Goal: Task Accomplishment & Management: Manage account settings

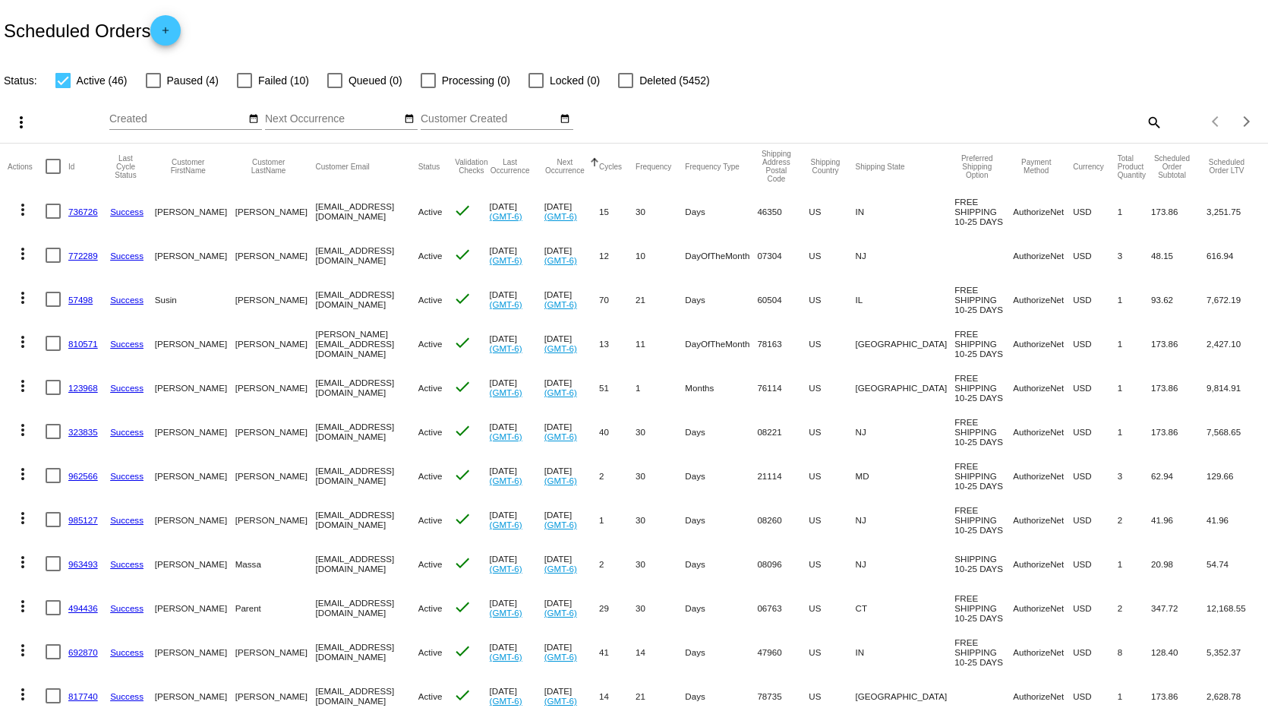
click at [50, 210] on div at bounding box center [53, 210] width 15 height 15
click at [52, 219] on input "checkbox" at bounding box center [52, 219] width 1 height 1
checkbox input "true"
click at [54, 257] on div at bounding box center [53, 255] width 15 height 15
click at [53, 263] on input "checkbox" at bounding box center [52, 263] width 1 height 1
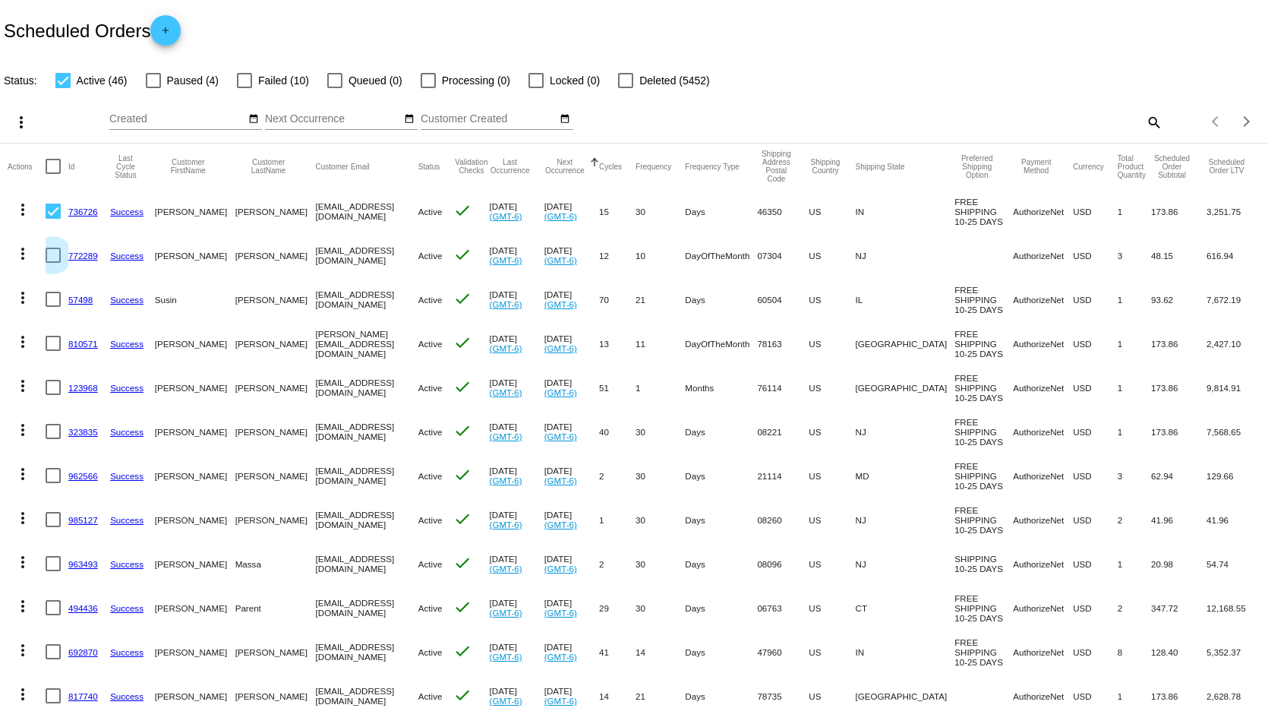
checkbox input "true"
click at [53, 298] on div at bounding box center [53, 299] width 15 height 15
click at [53, 307] on input "checkbox" at bounding box center [52, 307] width 1 height 1
checkbox input "true"
click at [55, 341] on div at bounding box center [53, 343] width 15 height 15
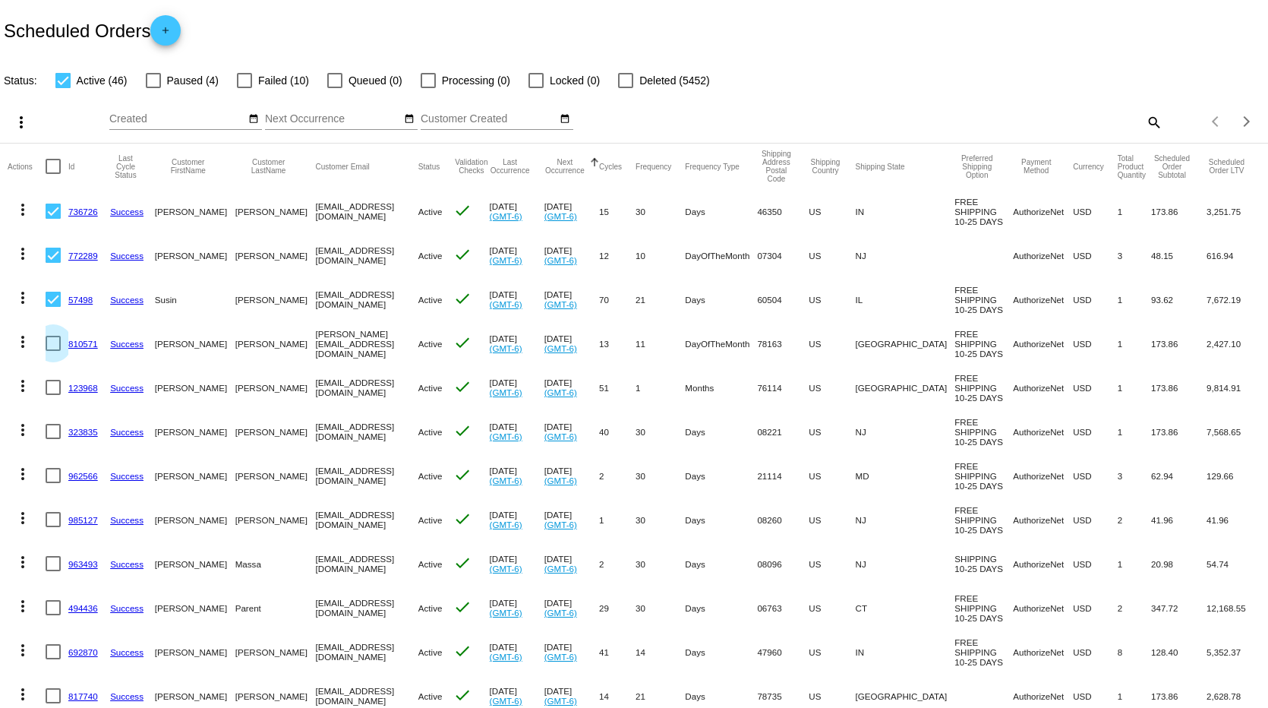
click at [53, 351] on input "checkbox" at bounding box center [52, 351] width 1 height 1
checkbox input "true"
click at [49, 389] on div at bounding box center [53, 387] width 15 height 15
click at [52, 395] on input "checkbox" at bounding box center [52, 395] width 1 height 1
checkbox input "true"
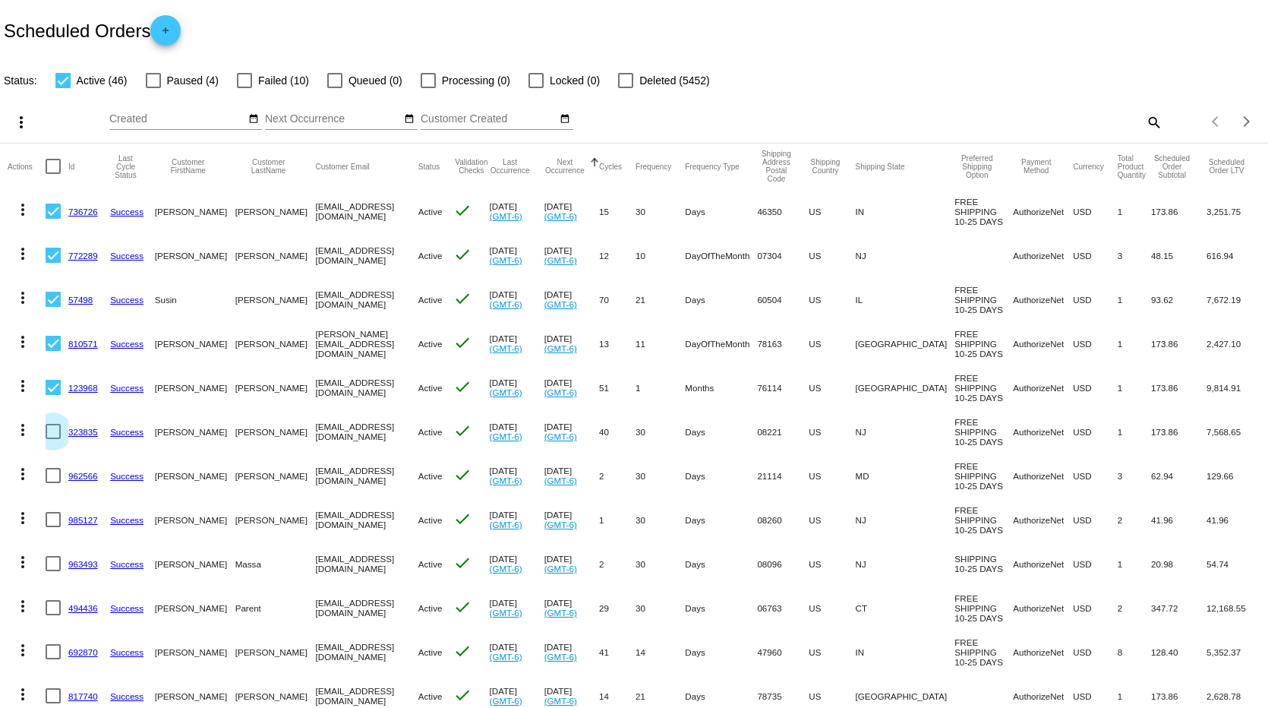
click at [52, 430] on div at bounding box center [53, 431] width 15 height 15
click at [52, 439] on input "checkbox" at bounding box center [52, 439] width 1 height 1
checkbox input "true"
click at [55, 480] on div at bounding box center [53, 475] width 15 height 15
click at [53, 483] on input "checkbox" at bounding box center [52, 483] width 1 height 1
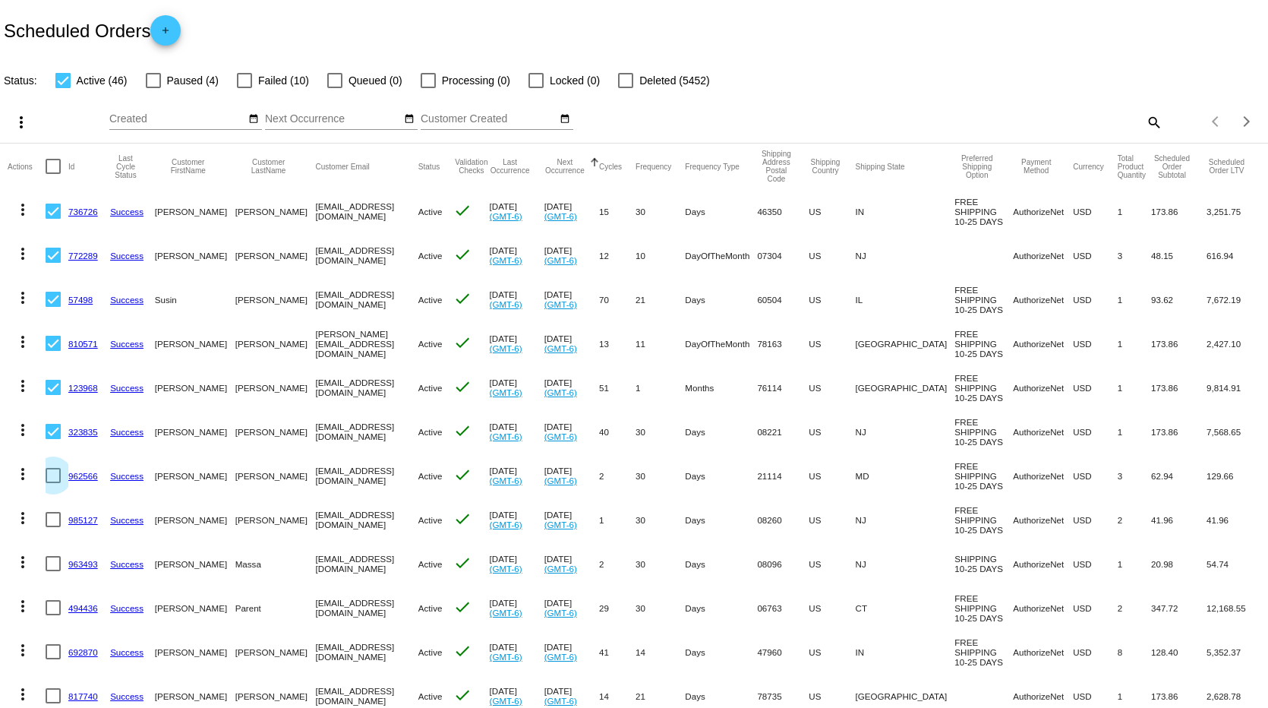
checkbox input "true"
click at [55, 518] on div at bounding box center [53, 519] width 15 height 15
click at [53, 527] on input "checkbox" at bounding box center [52, 527] width 1 height 1
checkbox input "true"
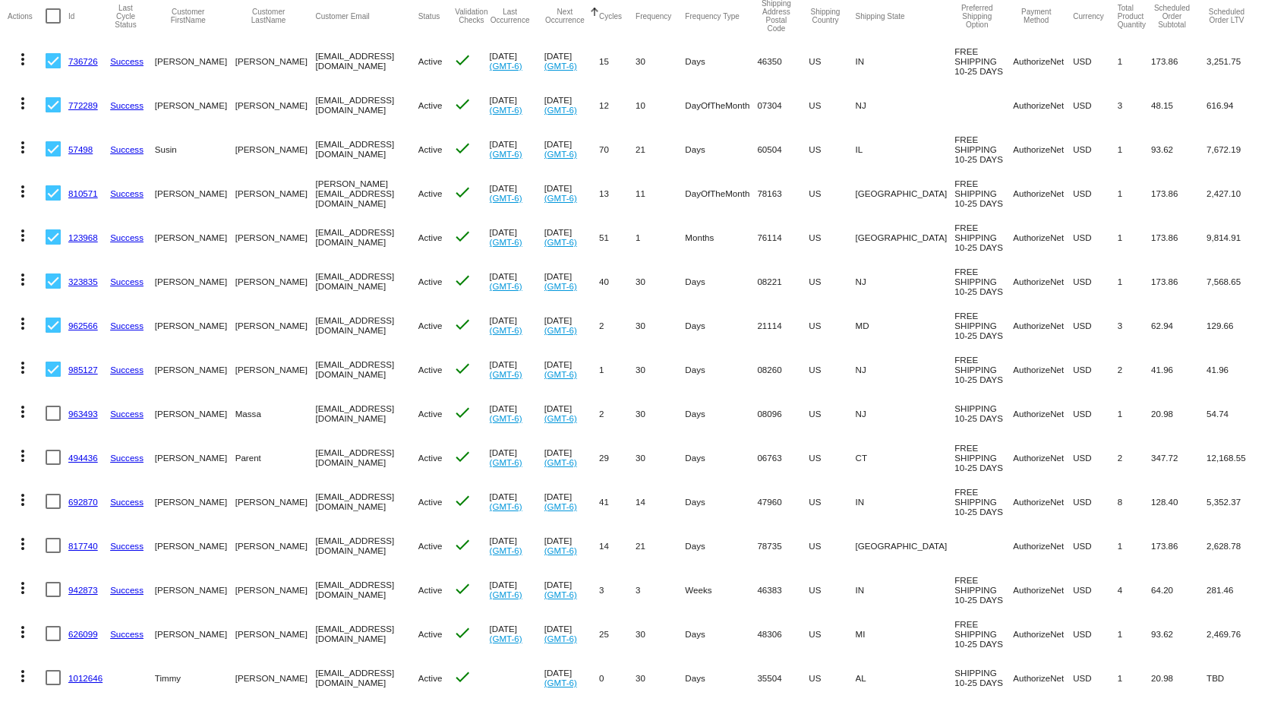
scroll to position [152, 0]
click at [52, 413] on div at bounding box center [53, 411] width 15 height 15
click at [52, 419] on input "checkbox" at bounding box center [52, 419] width 1 height 1
checkbox input "true"
click at [52, 455] on div at bounding box center [53, 455] width 15 height 15
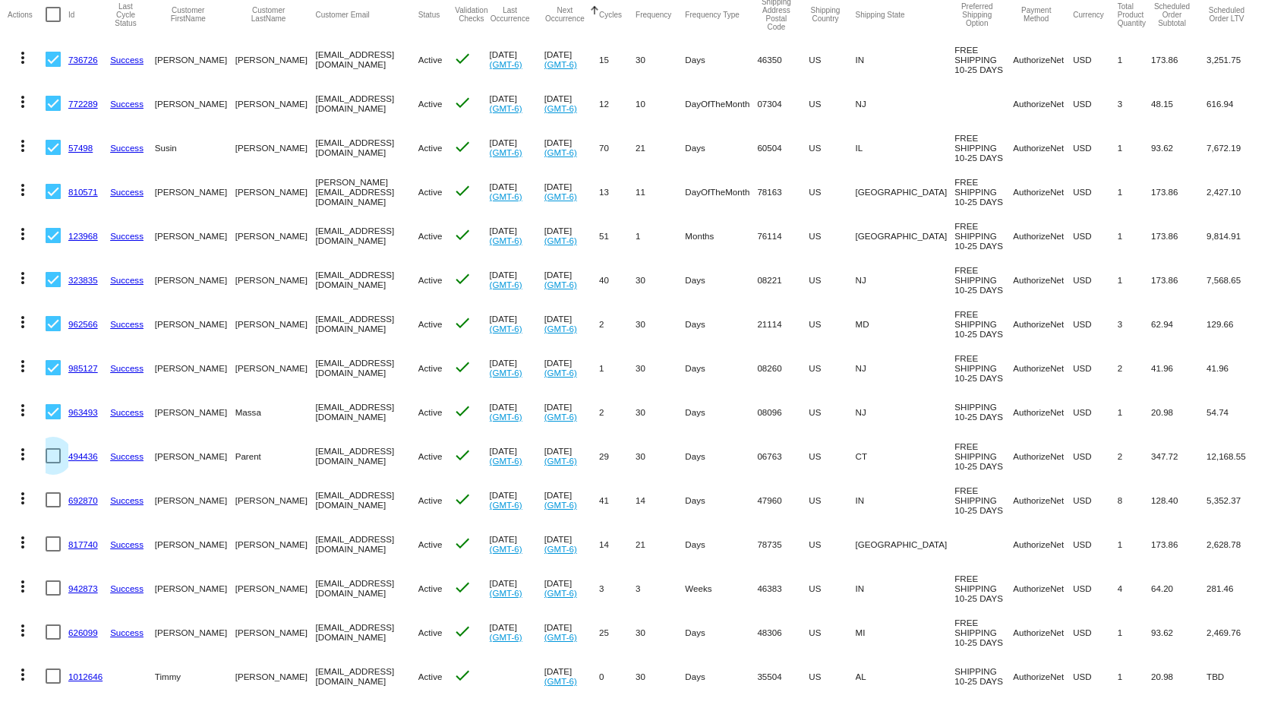
click at [52, 463] on input "checkbox" at bounding box center [52, 463] width 1 height 1
checkbox input "true"
click at [51, 450] on mat-cell at bounding box center [57, 456] width 23 height 44
click at [50, 412] on div at bounding box center [53, 411] width 15 height 15
click at [52, 419] on input "checkbox" at bounding box center [52, 419] width 1 height 1
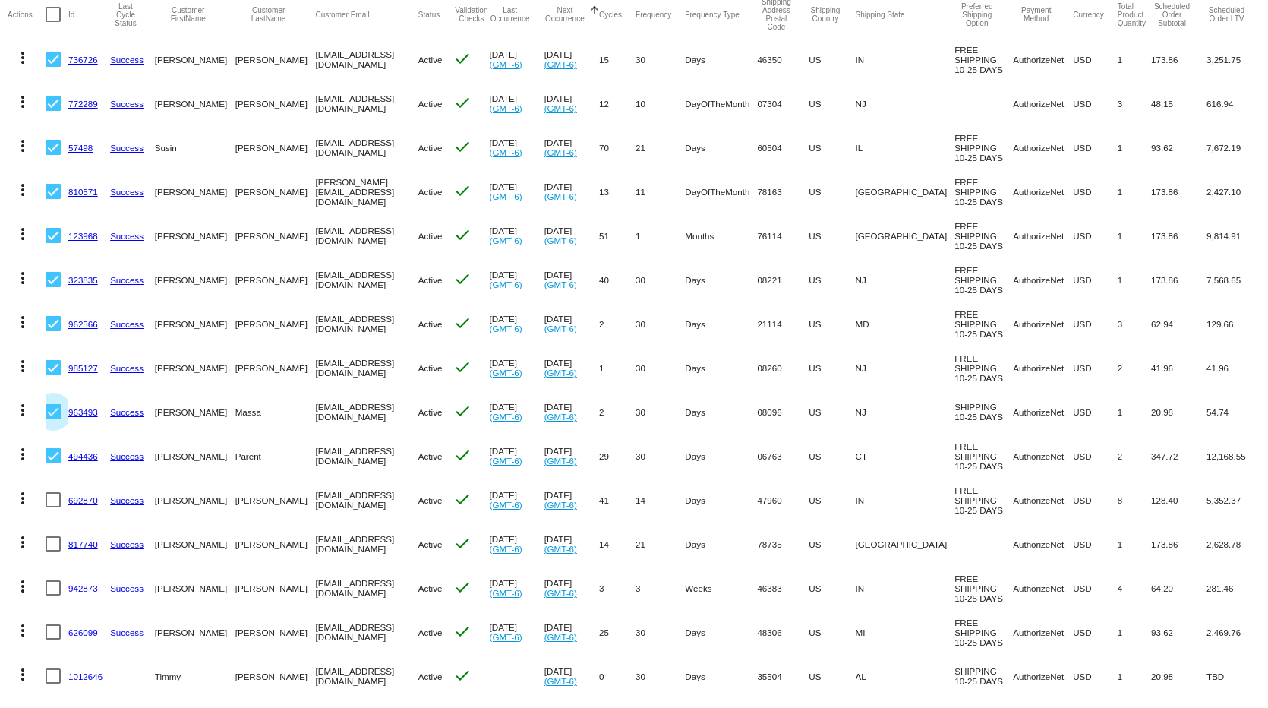
checkbox input "false"
click at [52, 430] on mat-cell at bounding box center [57, 411] width 23 height 44
click at [54, 455] on div at bounding box center [53, 455] width 15 height 15
click at [53, 463] on input "checkbox" at bounding box center [52, 463] width 1 height 1
checkbox input "false"
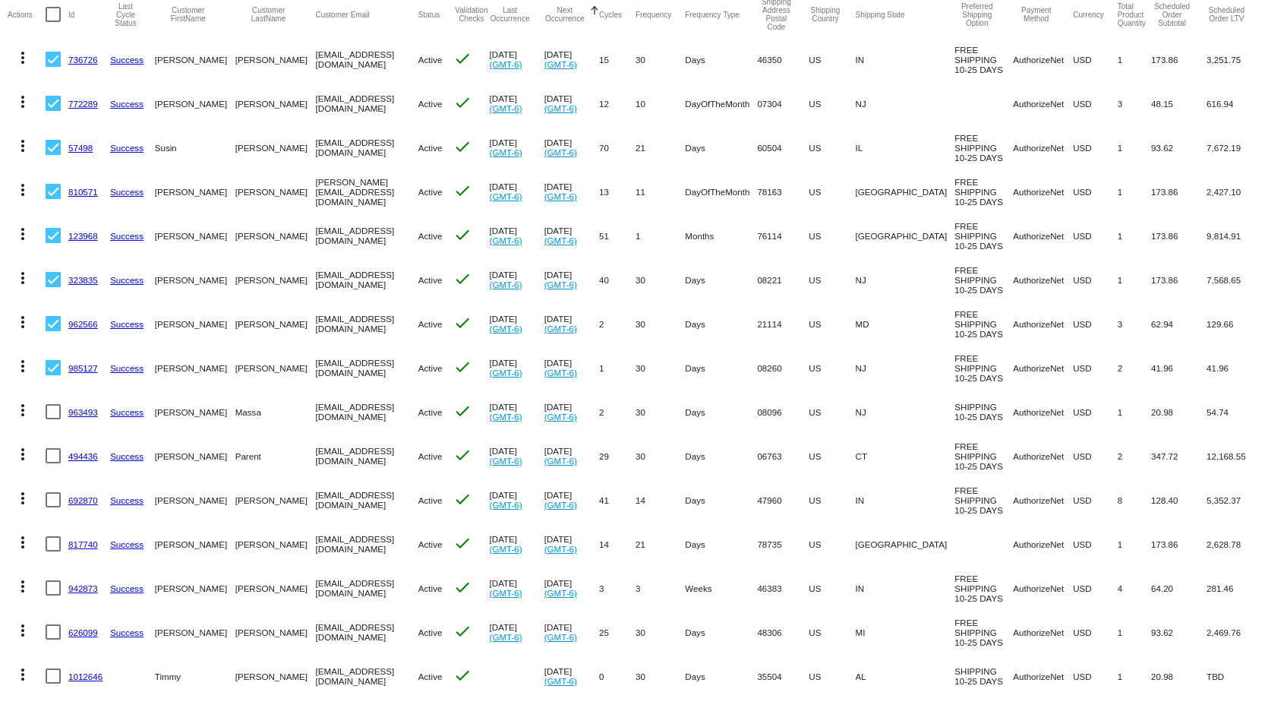
click at [52, 367] on div at bounding box center [53, 367] width 15 height 15
click at [52, 375] on input "checkbox" at bounding box center [52, 375] width 1 height 1
checkbox input "false"
click at [46, 318] on div at bounding box center [53, 323] width 15 height 15
click at [52, 331] on input "checkbox" at bounding box center [52, 331] width 1 height 1
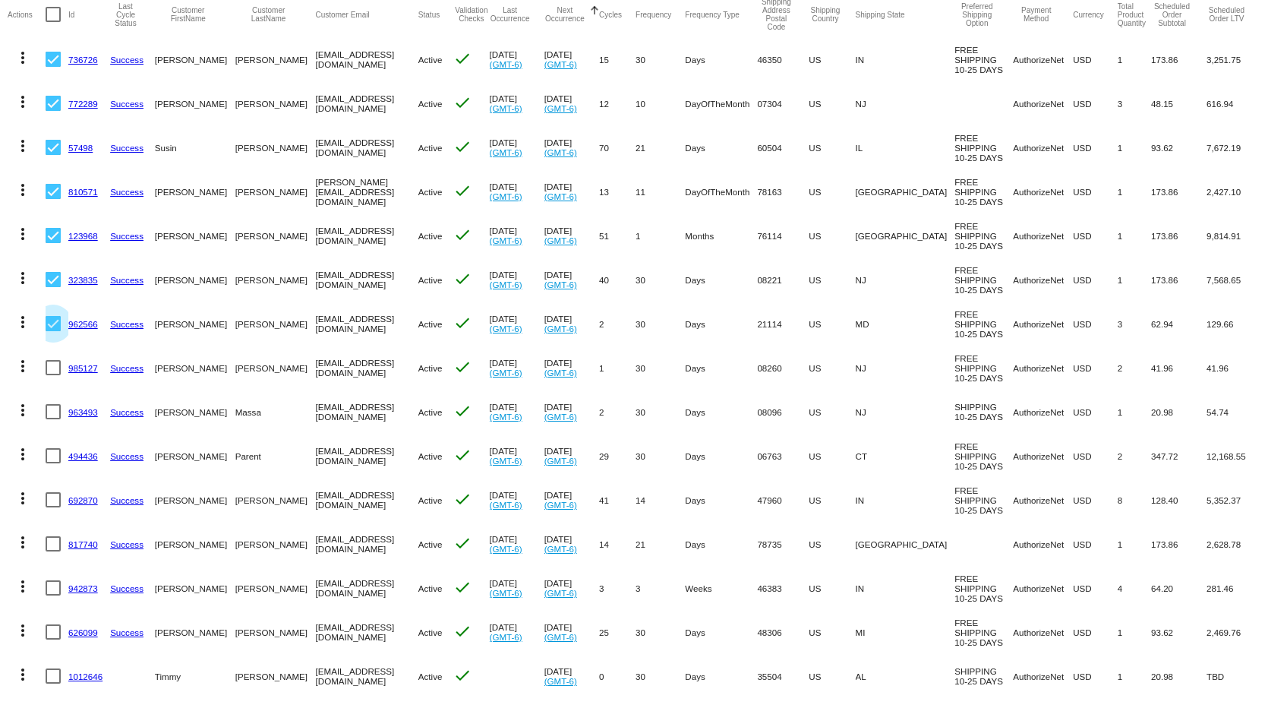
checkbox input "false"
click at [52, 273] on div at bounding box center [53, 279] width 15 height 15
click at [52, 287] on input "checkbox" at bounding box center [52, 287] width 1 height 1
checkbox input "false"
click at [49, 229] on div at bounding box center [53, 235] width 15 height 15
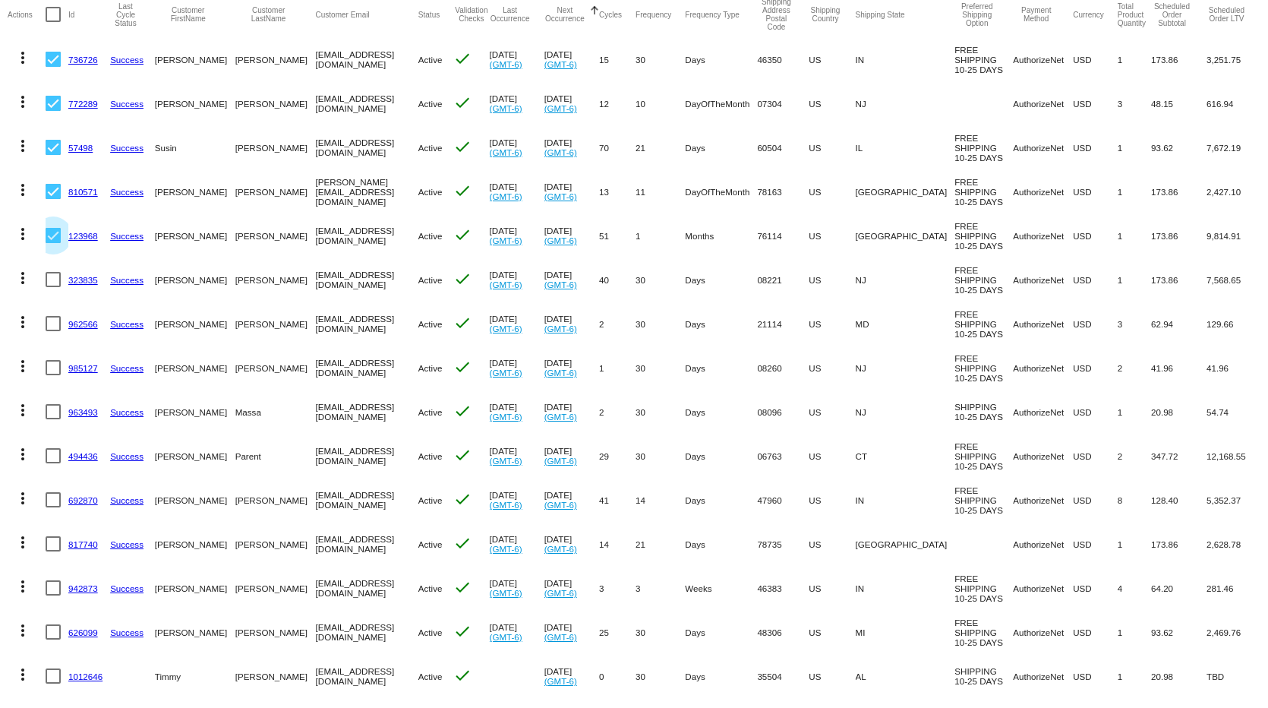
click at [52, 243] on input "checkbox" at bounding box center [52, 243] width 1 height 1
checkbox input "false"
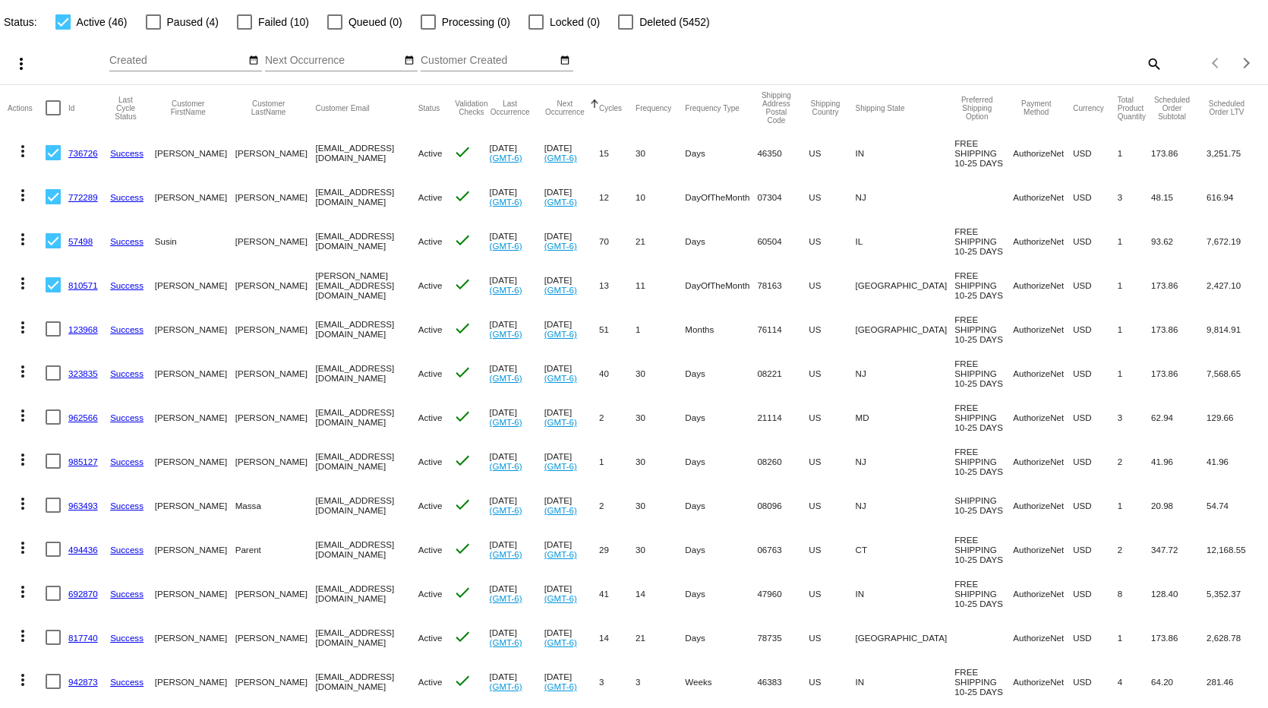
scroll to position [0, 0]
